Goal: Task Accomplishment & Management: Complete application form

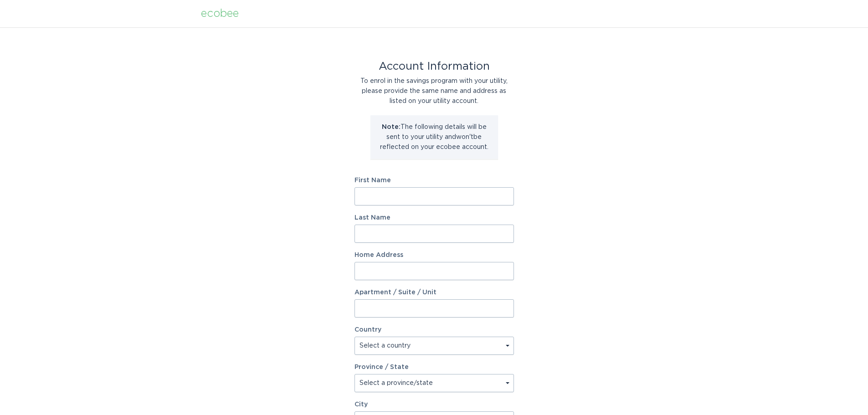
click at [384, 201] on input "First Name" at bounding box center [435, 196] width 160 height 18
type input "[PERSON_NAME]"
type input "[DEMOGRAPHIC_DATA]"
type input "[STREET_ADDRESS]"
select select "US"
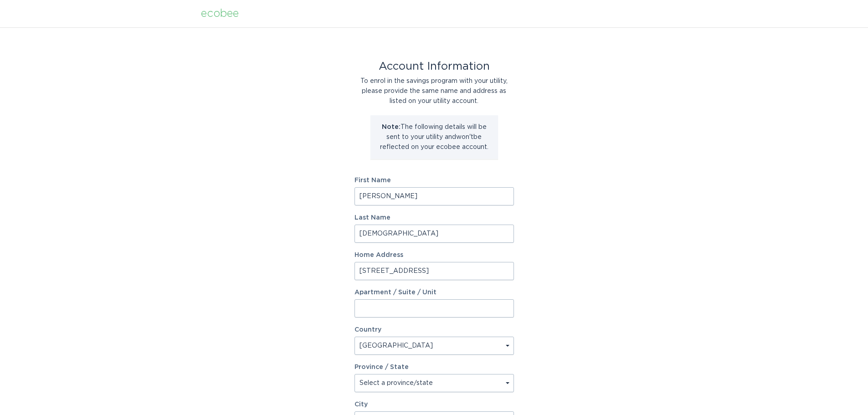
type input "Findlay"
type input "45840"
select select "OH"
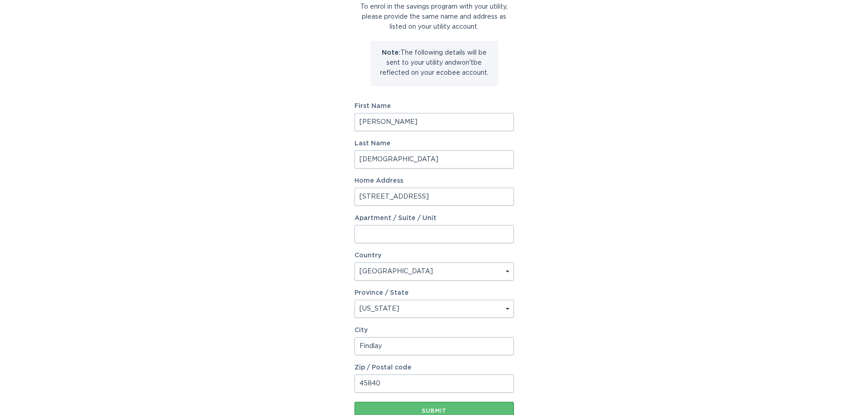
scroll to position [73, 0]
click at [408, 381] on input "45840" at bounding box center [435, 385] width 160 height 18
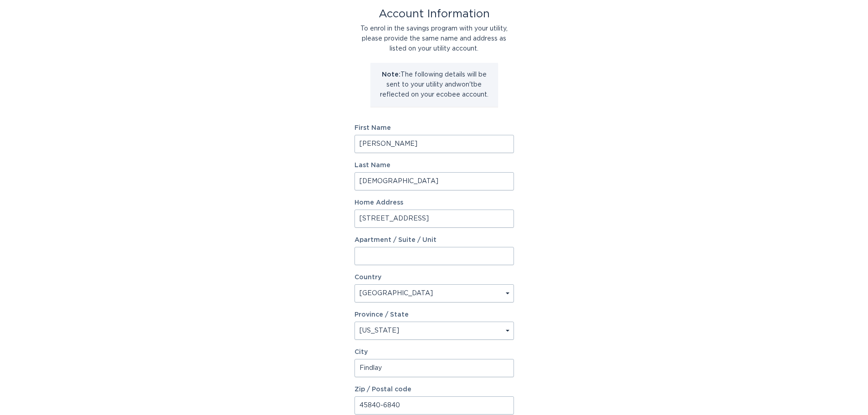
scroll to position [139, 0]
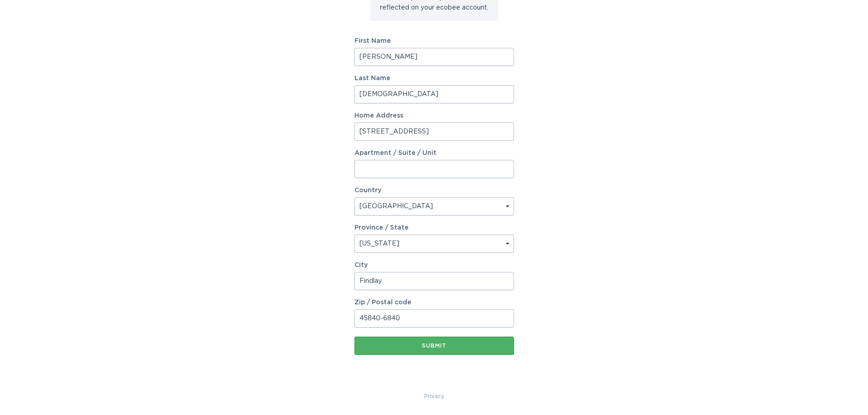
click at [431, 346] on div "Submit" at bounding box center [434, 345] width 150 height 5
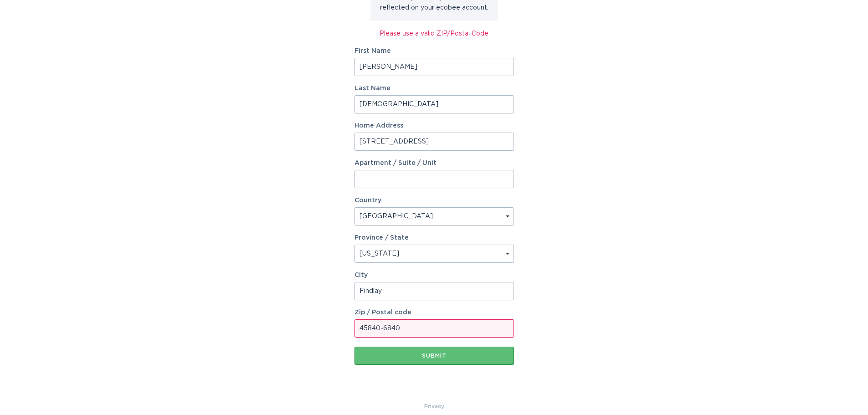
click at [434, 329] on input "45840-6840" at bounding box center [435, 329] width 160 height 18
type input "45840"
click at [314, 367] on div "Account Information To enrol in the savings program with your utility, please p…" at bounding box center [434, 145] width 868 height 514
click at [410, 355] on div "Submit" at bounding box center [434, 355] width 150 height 5
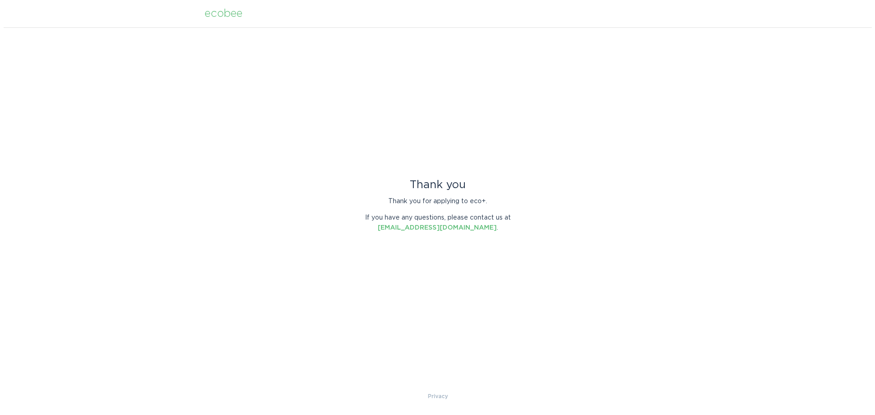
scroll to position [0, 0]
click at [454, 230] on link "[EMAIL_ADDRESS][DOMAIN_NAME]" at bounding box center [436, 228] width 119 height 6
click at [396, 229] on link "[EMAIL_ADDRESS][DOMAIN_NAME]" at bounding box center [436, 228] width 119 height 6
click at [268, 334] on div "Thank you Thank you for applying to eco+. If you have any questions, please con…" at bounding box center [437, 209] width 875 height 364
